Goal: Find specific page/section: Find specific page/section

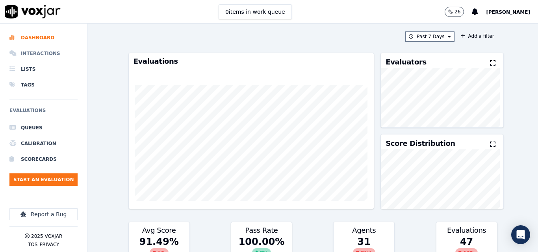
click at [32, 51] on li "Interactions" at bounding box center [43, 54] width 68 height 16
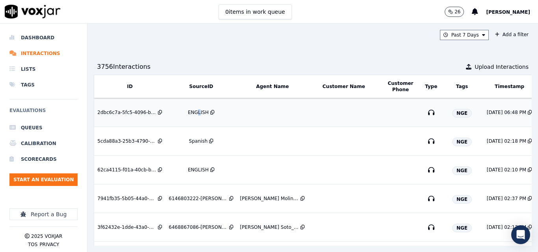
click at [198, 113] on div "ENGLISH" at bounding box center [198, 112] width 21 height 6
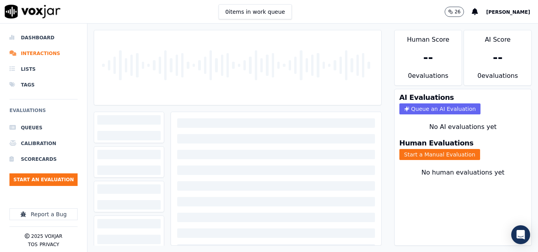
click at [314, 13] on div "0 items in work queue 26 [PERSON_NAME]" at bounding box center [269, 12] width 538 height 24
